Goal: Task Accomplishment & Management: Use online tool/utility

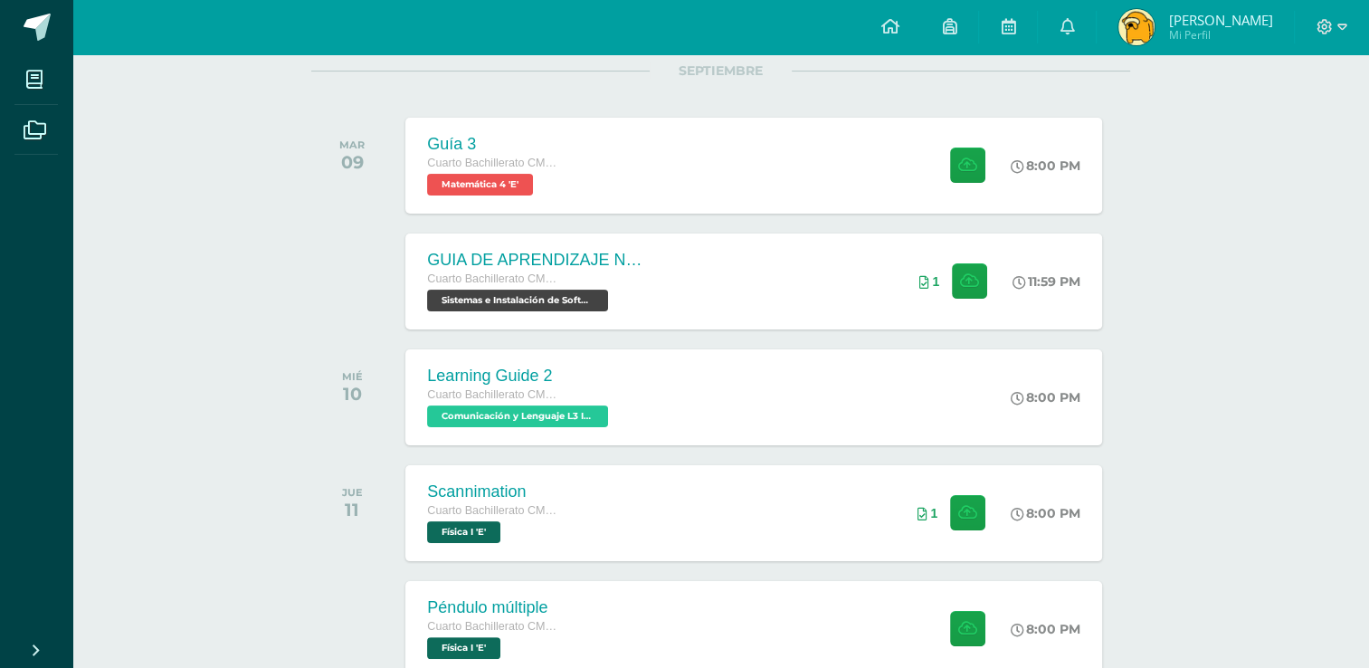
scroll to position [271, 0]
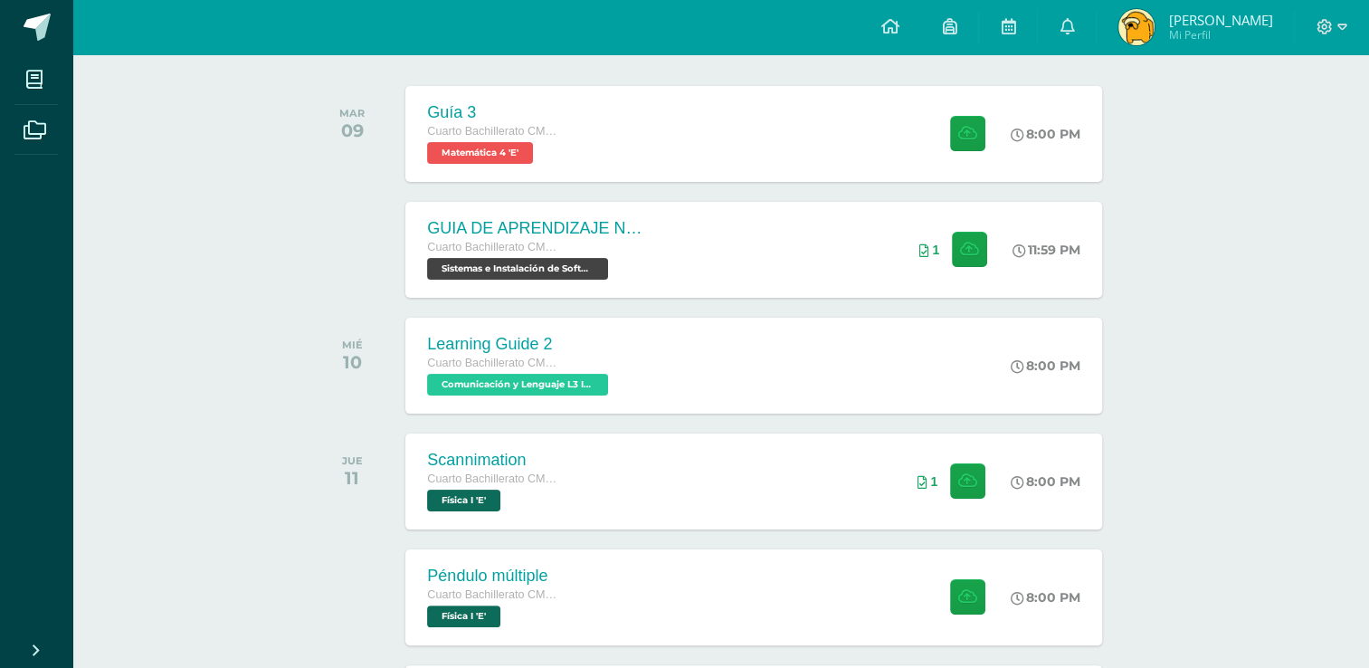
click at [1154, 32] on img at bounding box center [1136, 27] width 36 height 36
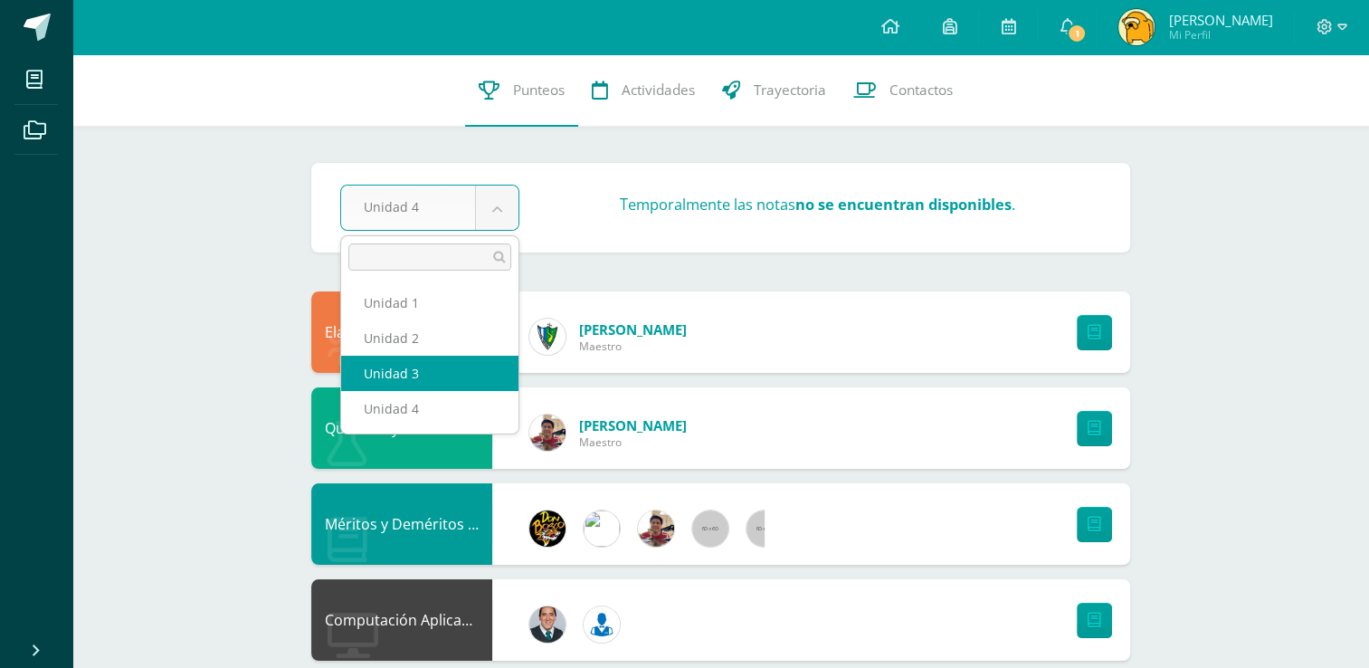
select select "Unidad 3"
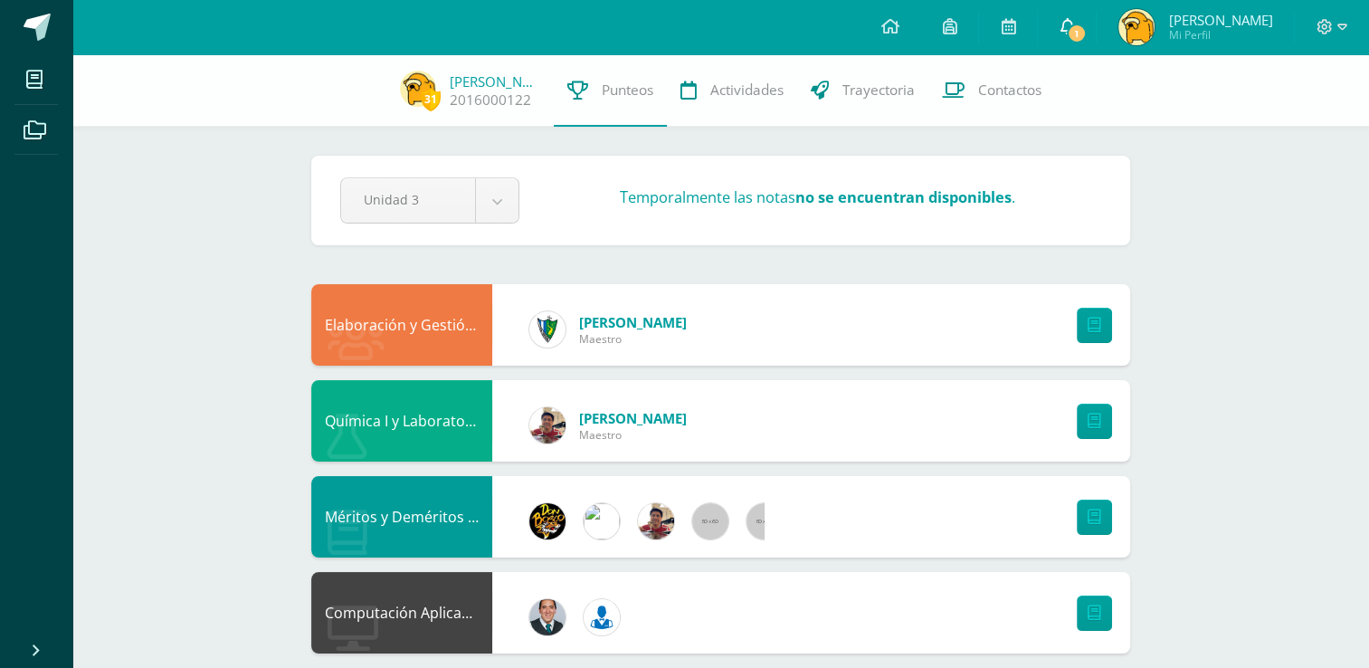
click at [1089, 6] on link "1" at bounding box center [1066, 27] width 58 height 54
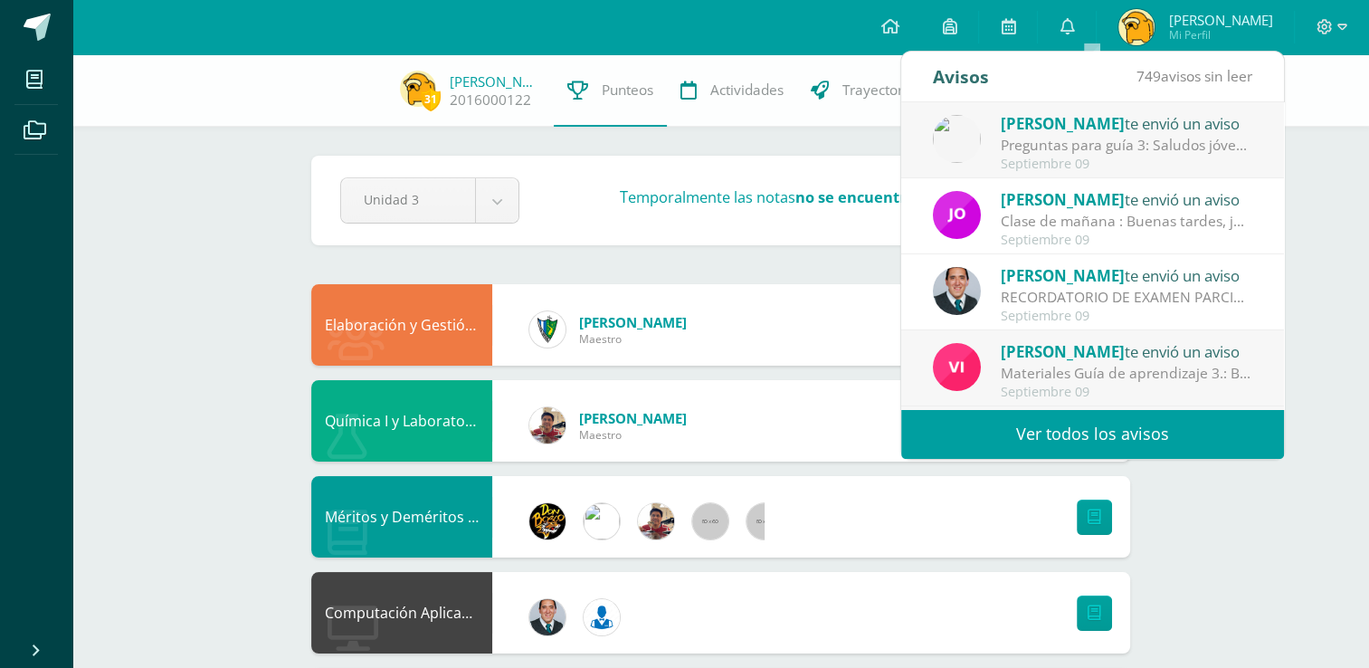
click at [1086, 125] on span "[PERSON_NAME]" at bounding box center [1062, 123] width 124 height 21
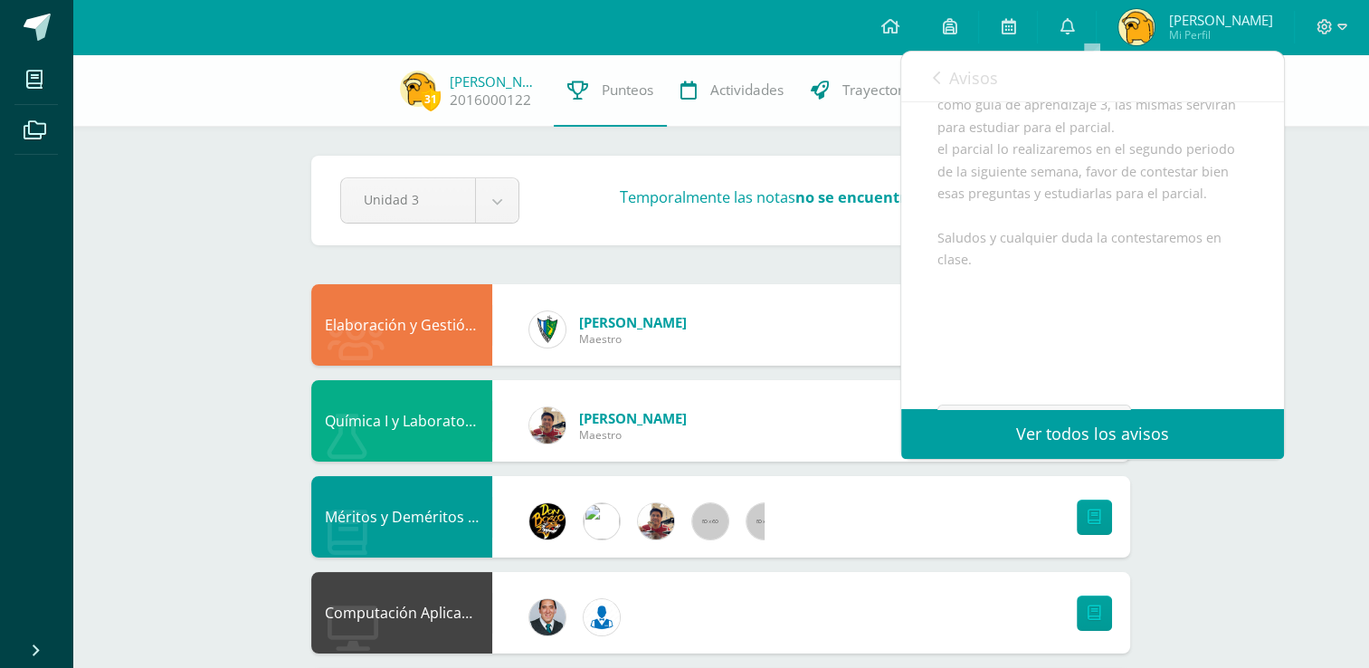
scroll to position [271, 0]
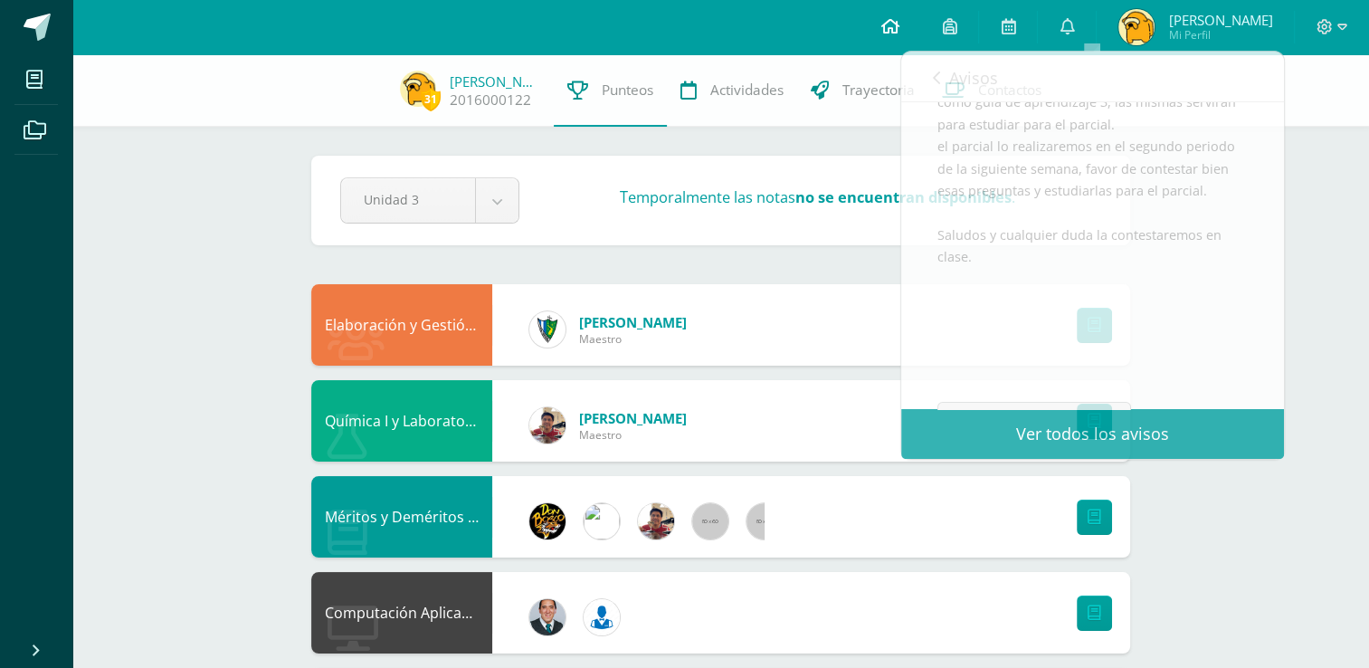
click at [900, 14] on link at bounding box center [889, 27] width 62 height 54
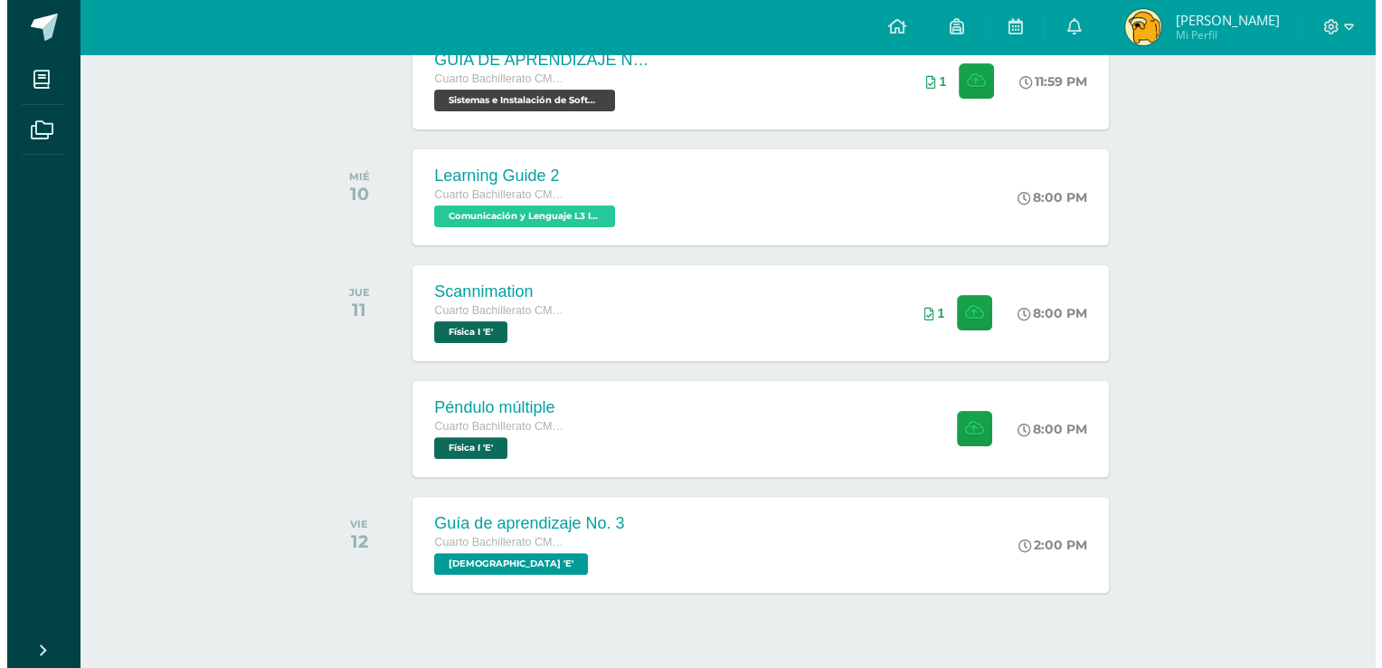
scroll to position [452, 0]
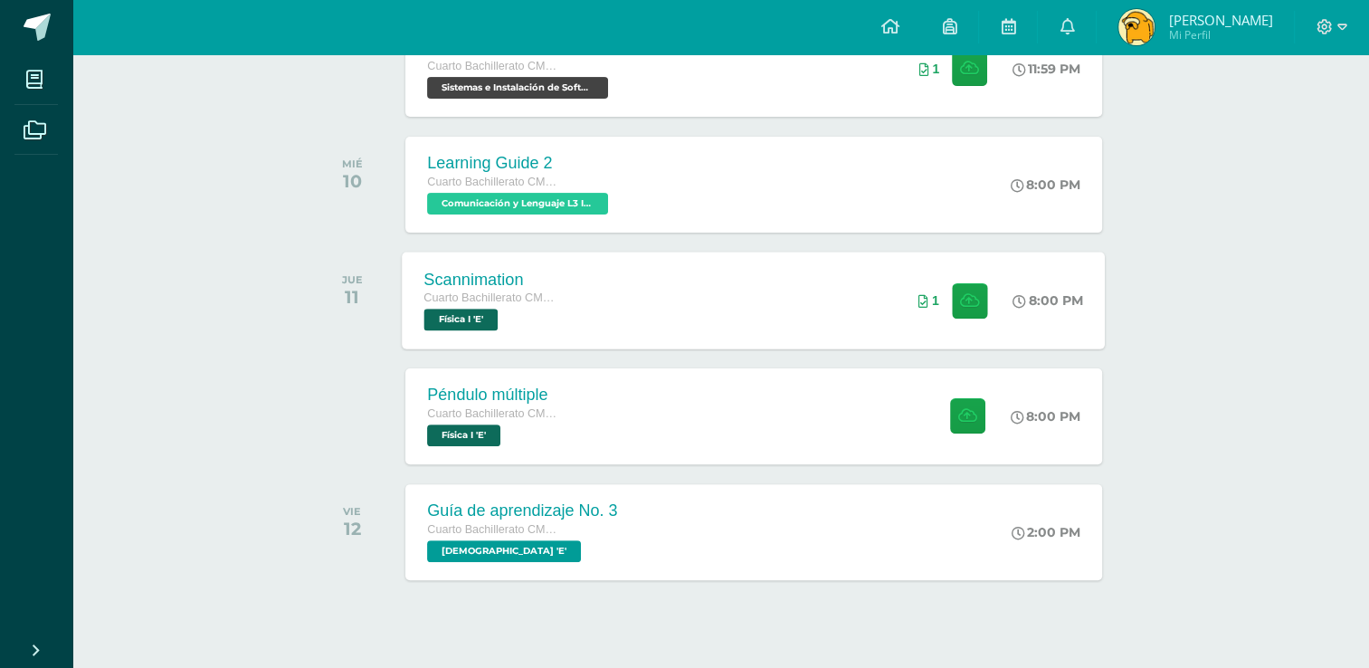
click at [720, 323] on div "Scannimation Cuarto Bachillerato CMP Bachillerato en CCLL con Orientación en Co…" at bounding box center [754, 299] width 703 height 97
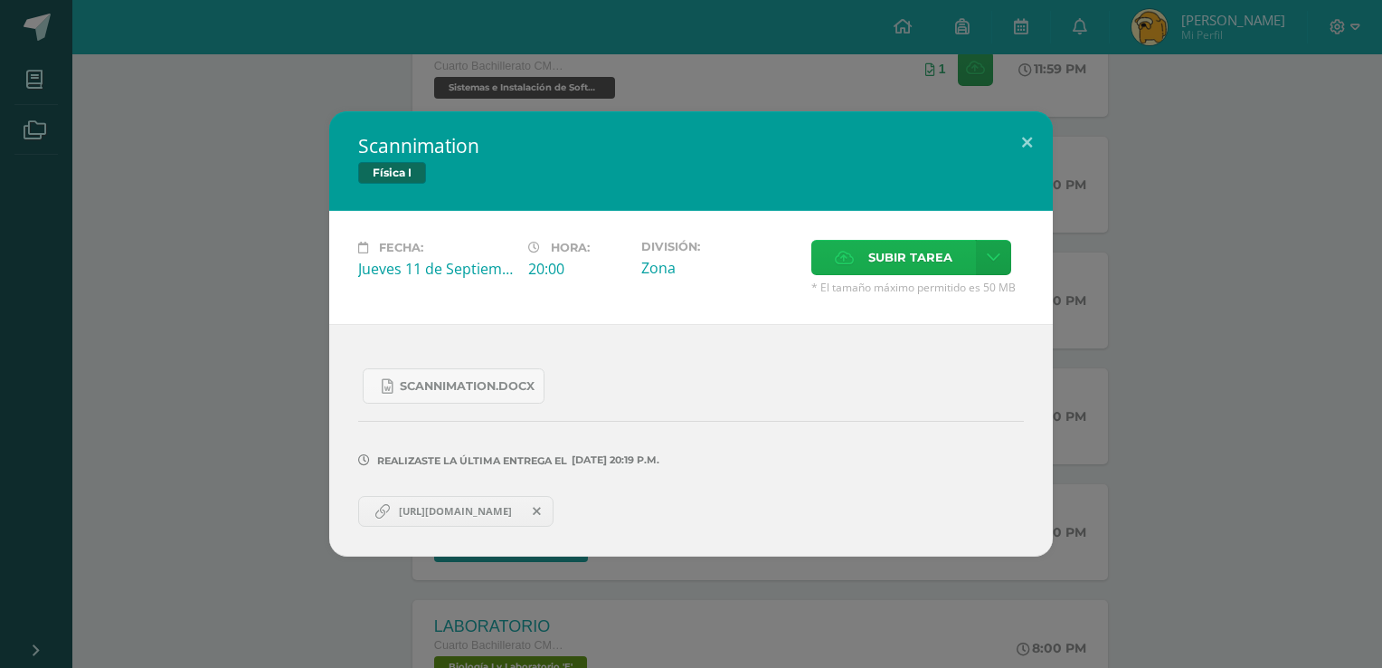
click at [914, 270] on span "Subir tarea" at bounding box center [910, 257] width 84 height 33
click at [0, 0] on input "Subir tarea" at bounding box center [0, 0] width 0 height 0
